Goal: Task Accomplishment & Management: Use online tool/utility

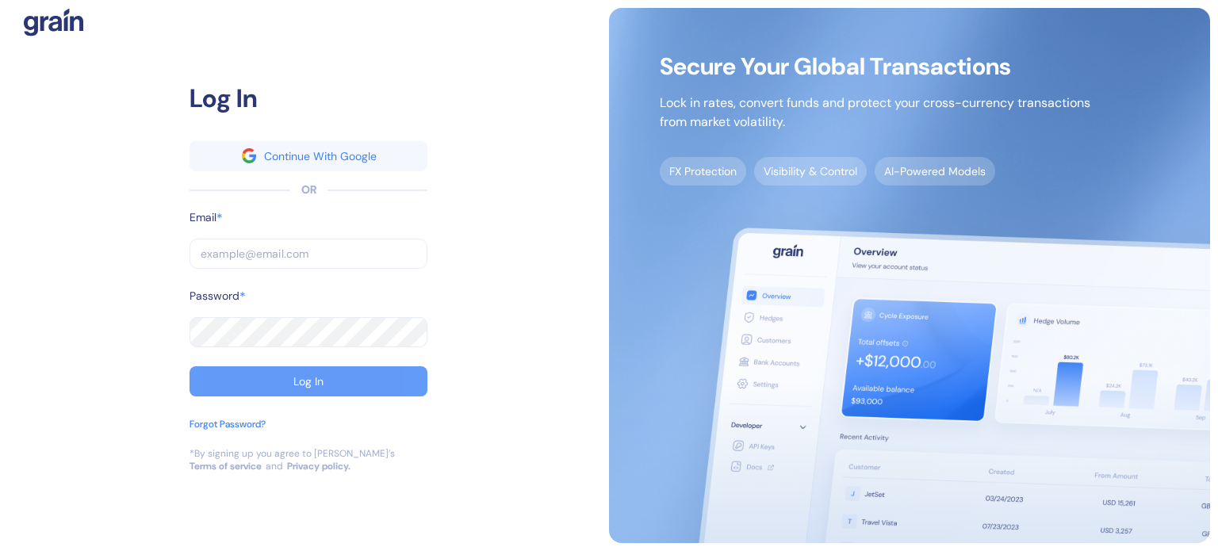
type input "[EMAIL_ADDRESS][DOMAIN_NAME]"
click at [248, 386] on button "Log In" at bounding box center [309, 381] width 238 height 30
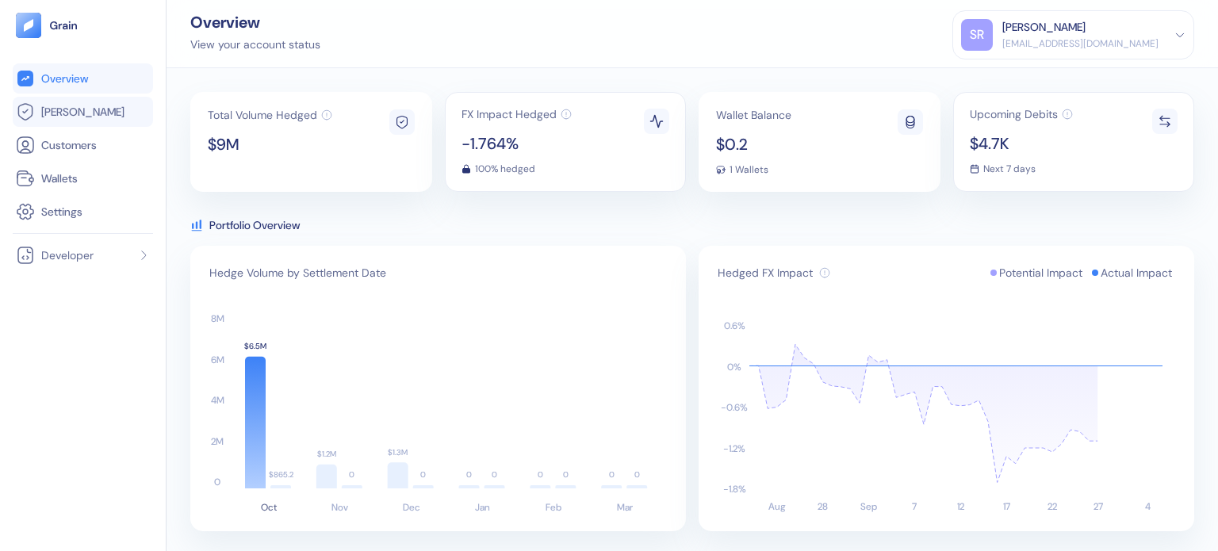
click at [95, 109] on link "[PERSON_NAME]" at bounding box center [83, 111] width 134 height 19
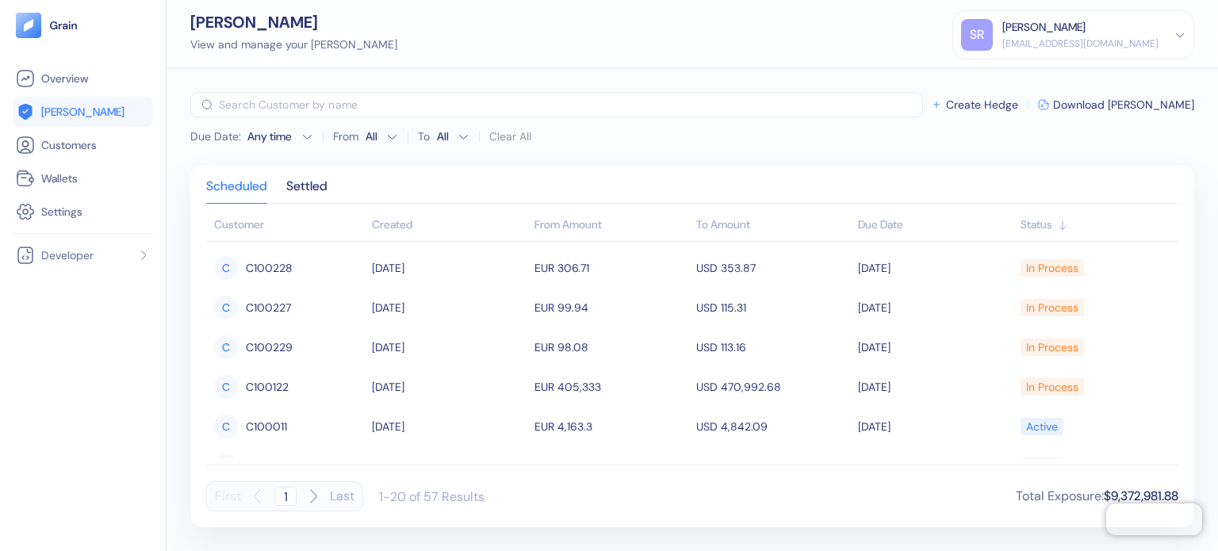
click at [1099, 106] on button "Download [PERSON_NAME]" at bounding box center [1116, 104] width 156 height 11
